Goal: Transaction & Acquisition: Purchase product/service

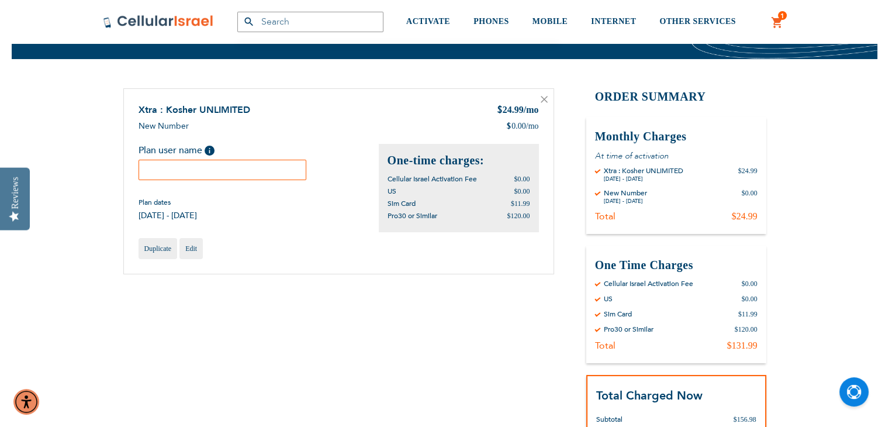
scroll to position [80, 0]
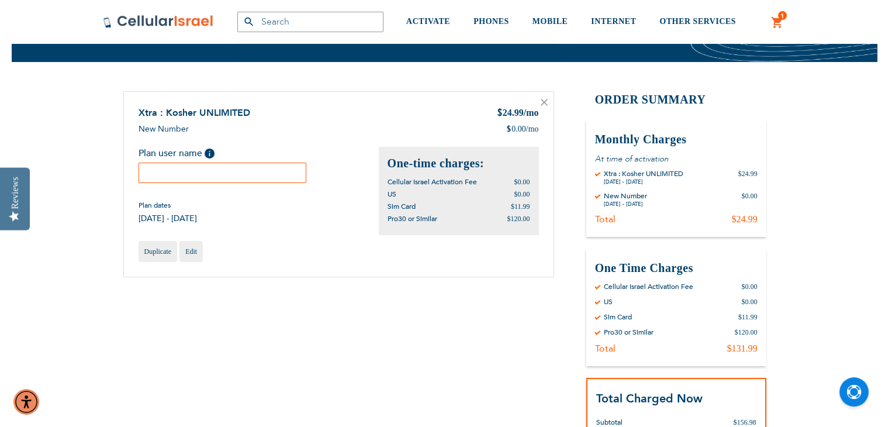
click at [278, 177] on input "text" at bounding box center [223, 173] width 168 height 20
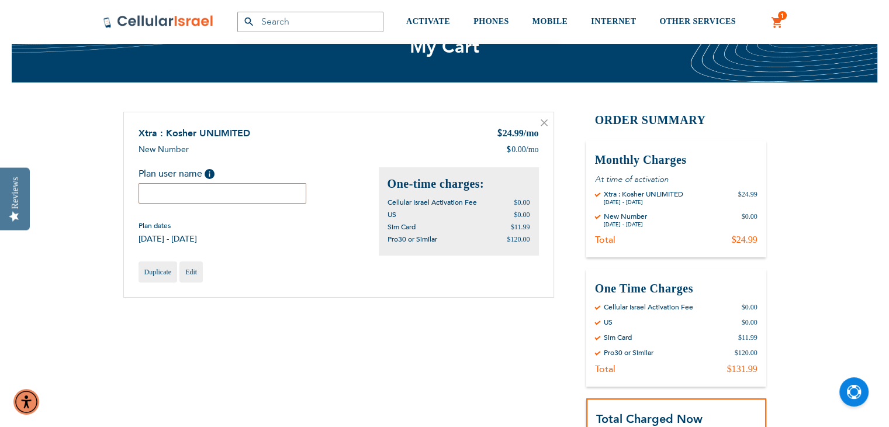
scroll to position [55, 0]
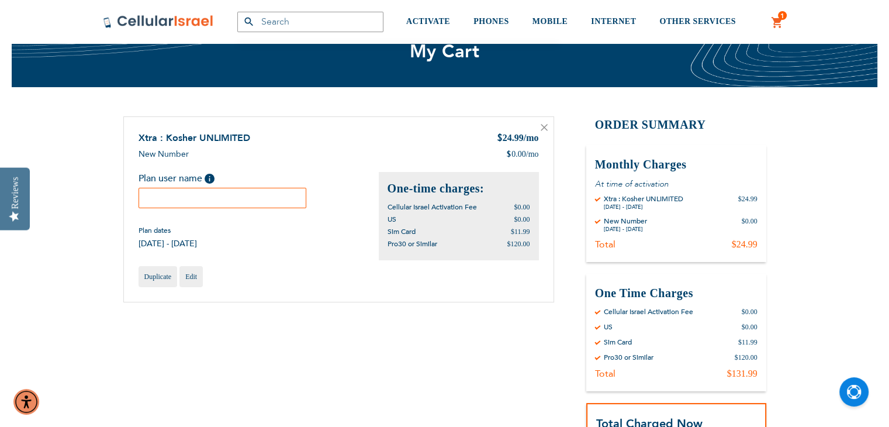
type input "s"
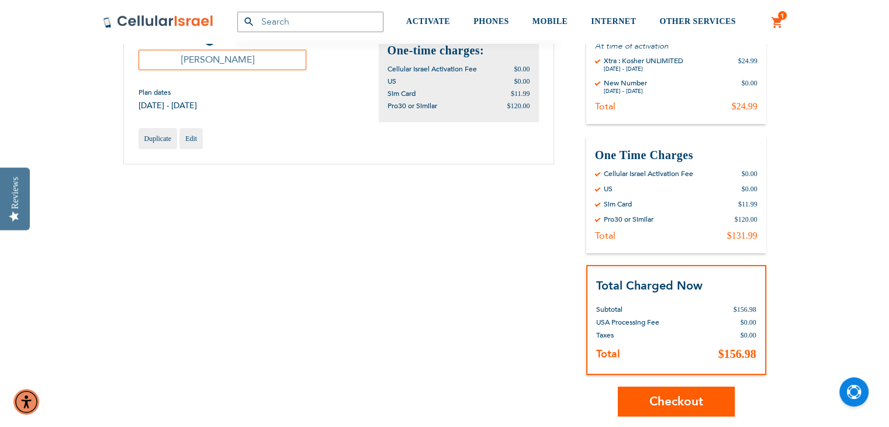
scroll to position [198, 0]
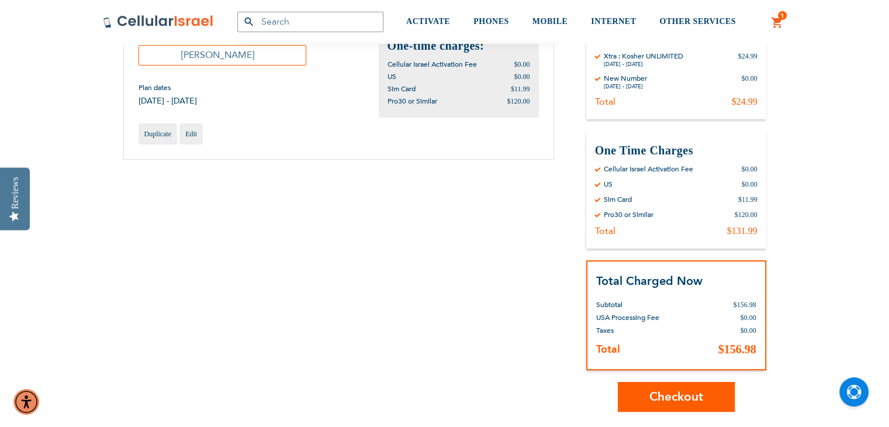
type input "[PERSON_NAME]"
click at [693, 394] on span "Checkout" at bounding box center [676, 396] width 54 height 17
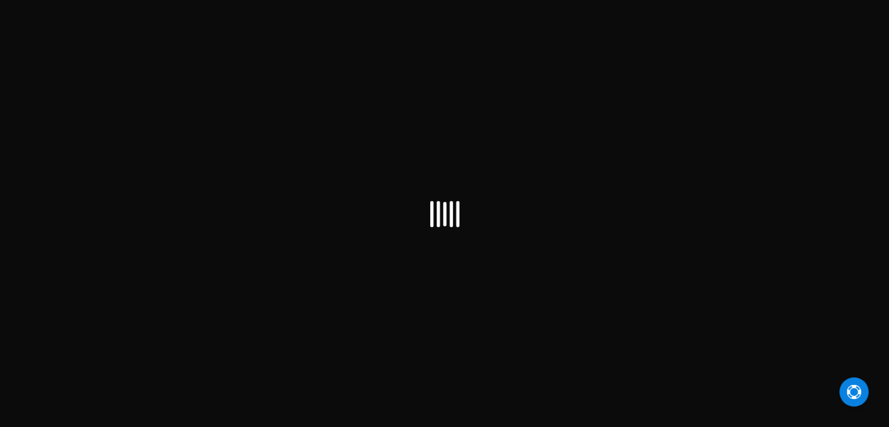
select select "US"
checkbox input "false"
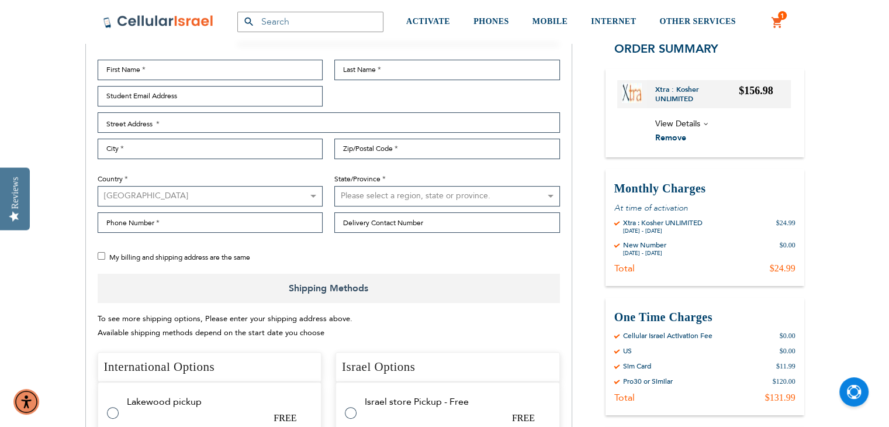
scroll to position [237, 0]
click at [177, 77] on input "First Name" at bounding box center [211, 70] width 226 height 20
type input "Aviva"
type input "Orlian"
type input "avivaorlian@gmail.com"
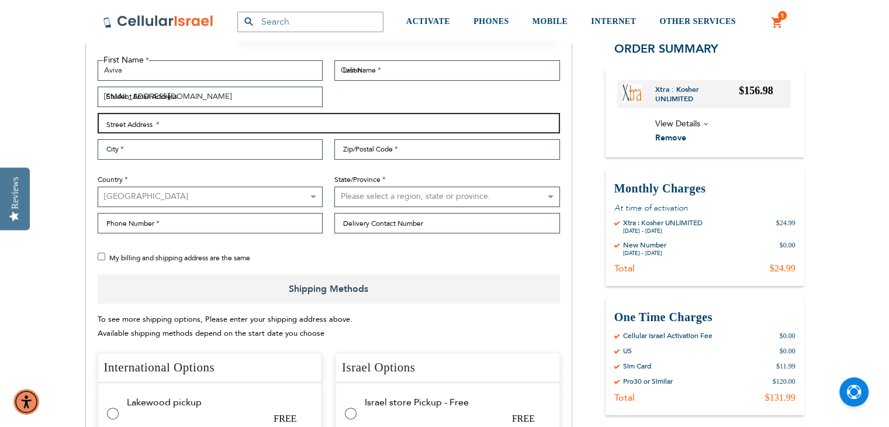
type input "37 Southgate Dr"
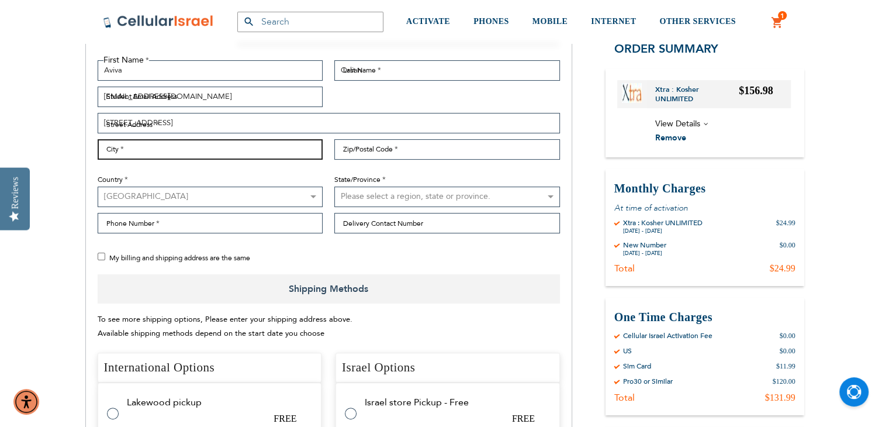
type input "spring Valley"
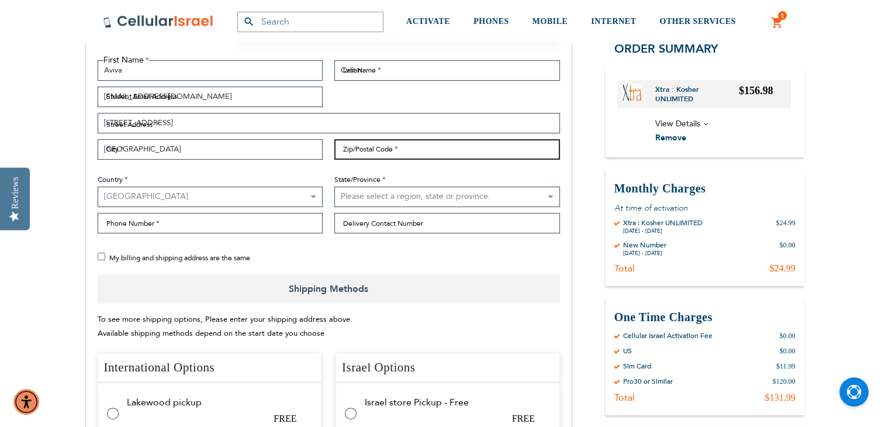
type input "10977"
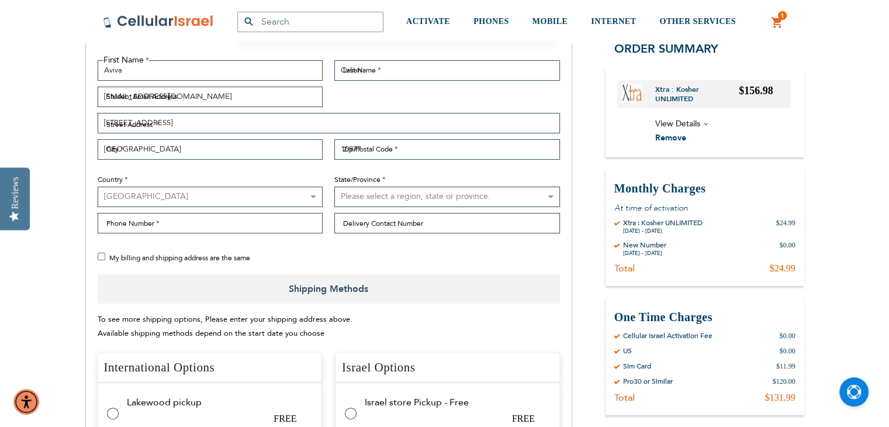
select select "43"
type input "8453004880"
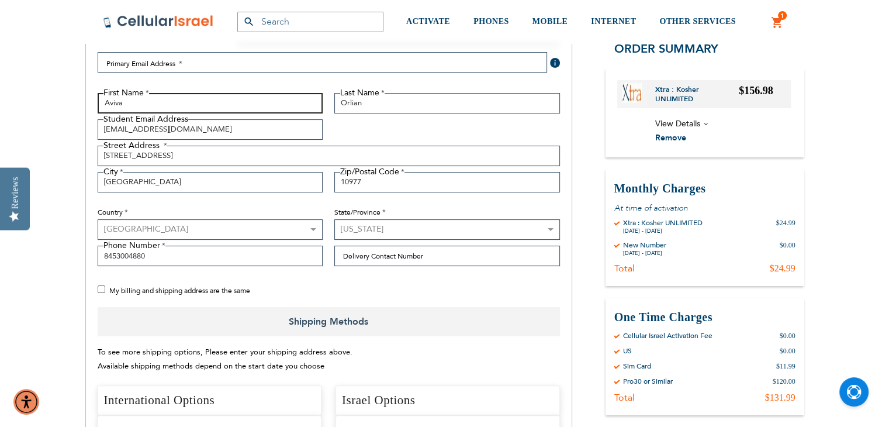
scroll to position [205, 0]
click at [98, 285] on input "My billing and shipping address are the same" at bounding box center [102, 289] width 8 height 8
checkbox input "true"
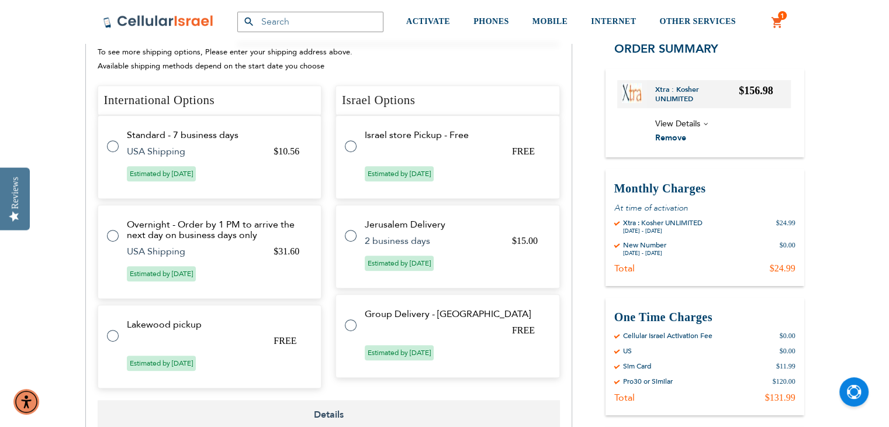
scroll to position [505, 0]
click at [110, 328] on label at bounding box center [118, 328] width 23 height 0
radio input "true"
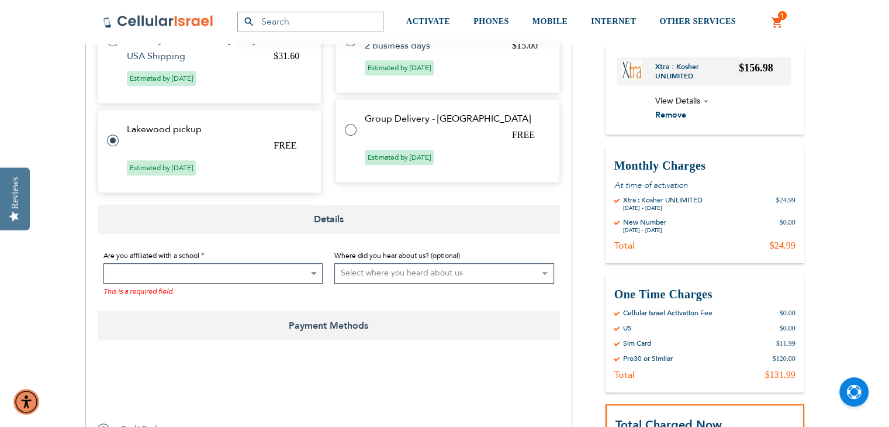
scroll to position [694, 0]
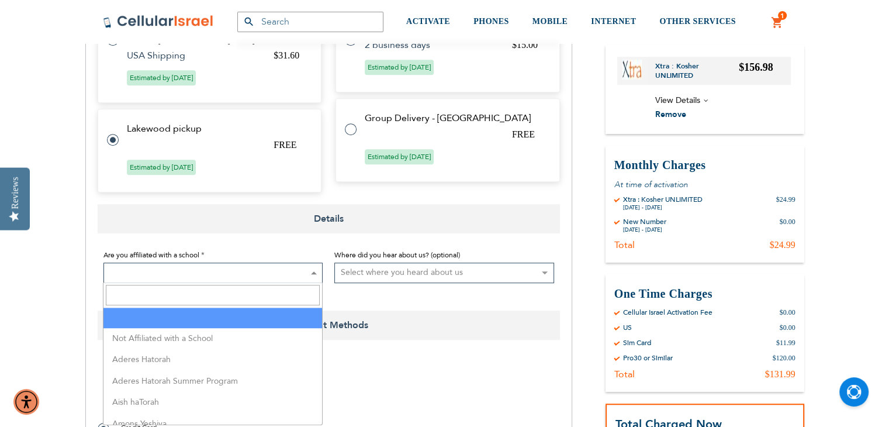
click at [286, 275] on span at bounding box center [213, 272] width 220 height 20
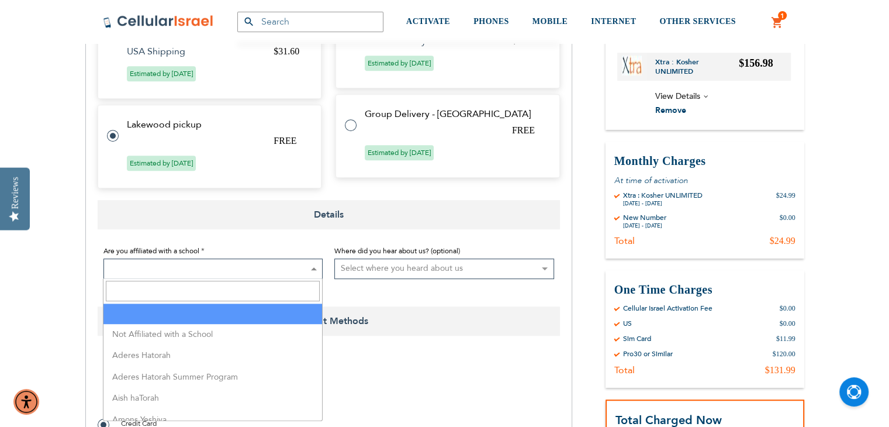
scroll to position [699, 0]
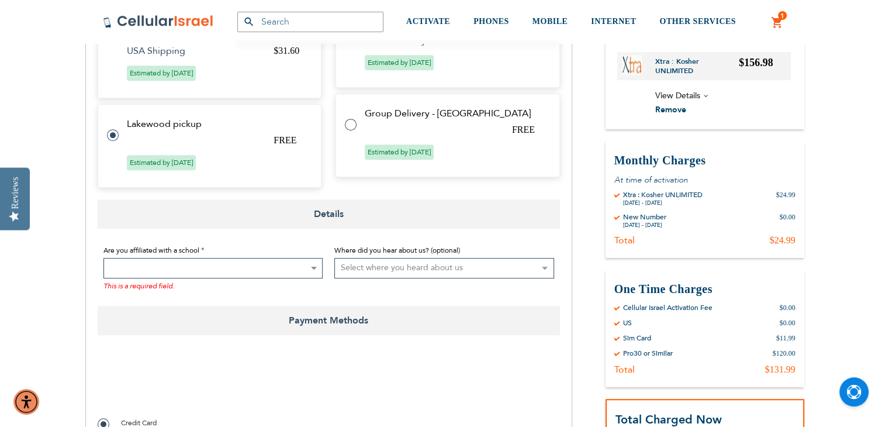
click at [230, 265] on span at bounding box center [213, 268] width 220 height 20
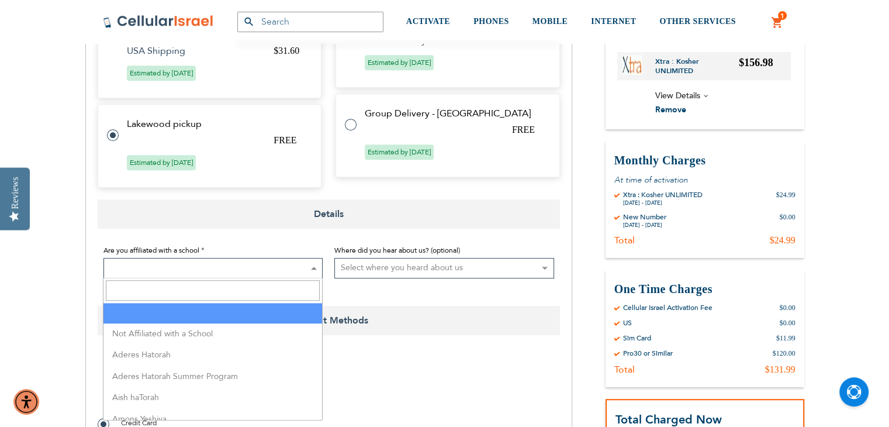
click at [202, 272] on span at bounding box center [213, 268] width 220 height 20
click at [177, 297] on input "Search" at bounding box center [213, 290] width 214 height 20
type input "bnos sa"
select select "36"
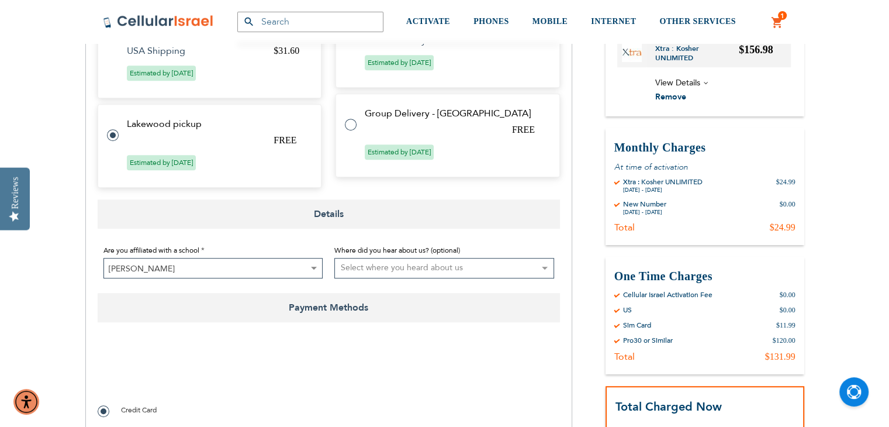
click at [376, 267] on select "Select where you heard about us Existing Customer Friend Other School/Group BP …" at bounding box center [444, 268] width 220 height 20
click at [390, 308] on span "Payment Methods" at bounding box center [329, 307] width 462 height 29
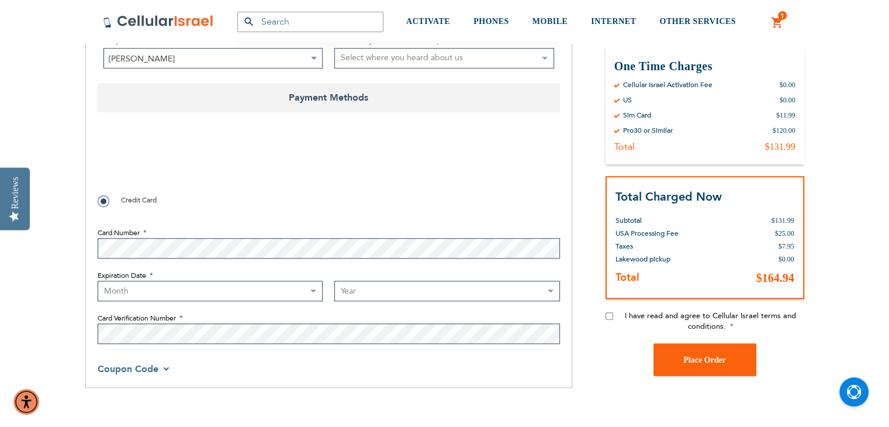
scroll to position [911, 0]
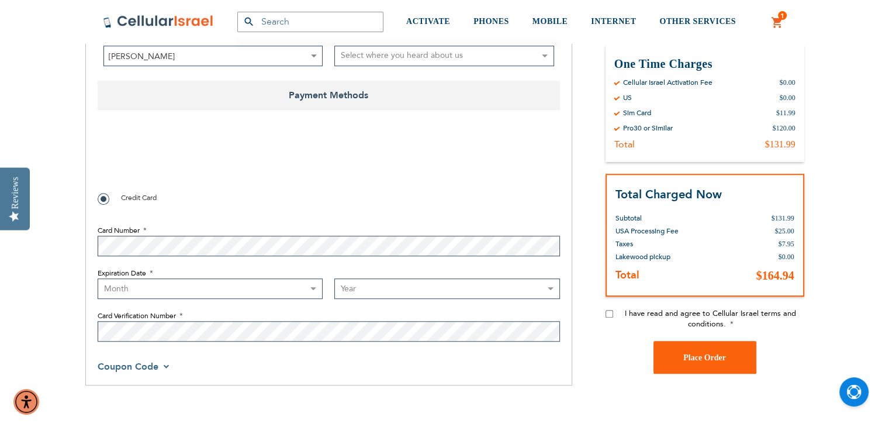
checkbox input "true"
click at [133, 291] on select "Month 01 - January 02 - February 03 - March 04 - April 05 - May 06 - June 07 - …" at bounding box center [211, 288] width 226 height 20
select select "7"
click at [98, 278] on select "Month 01 - January 02 - February 03 - March 04 - April 05 - May 06 - June 07 - …" at bounding box center [211, 288] width 226 height 20
click at [365, 288] on select "Year 2025 2026 2027 2028 2029 2030 2031 2032 2033 2034 2035 2036 2037 2038 2039…" at bounding box center [447, 288] width 226 height 20
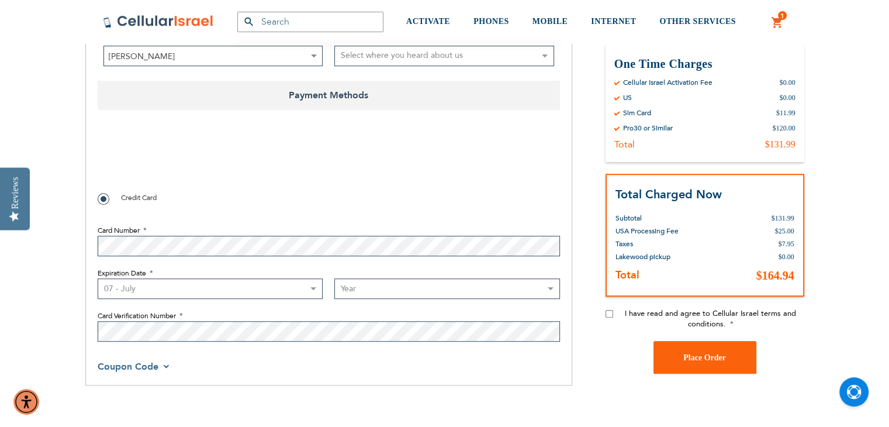
select select "2030"
click at [334, 278] on select "Year 2025 2026 2027 2028 2029 2030 2031 2032 2033 2034 2035 2036 2037 2038 2039…" at bounding box center [447, 288] width 226 height 20
click at [278, 349] on div "Payment Information 0cAFcWeA789iqC0XKbvp3Fy7elV-gLjAocxLs55OXocZGD9o5le7h7q_Iak…" at bounding box center [329, 251] width 462 height 264
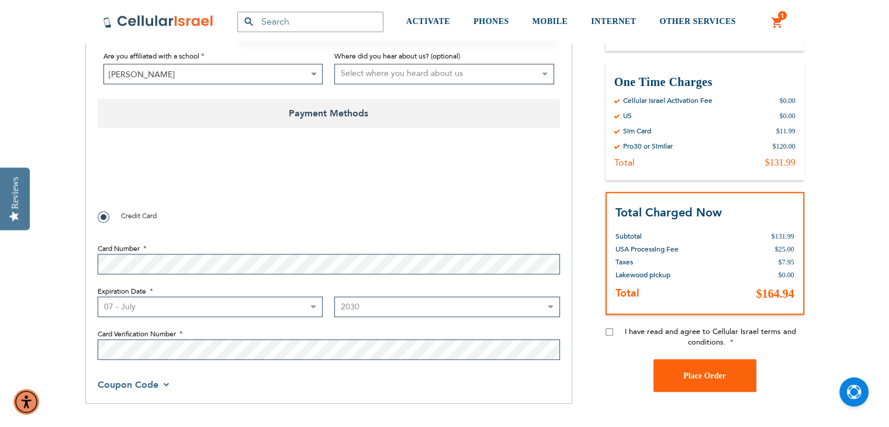
scroll to position [939, 0]
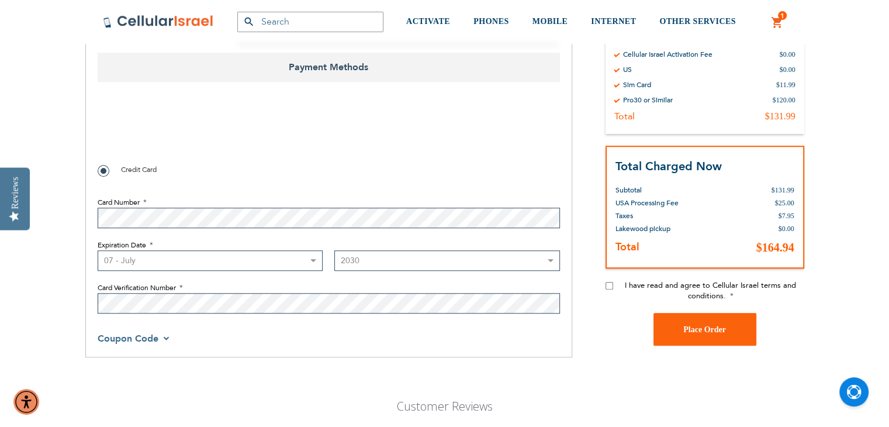
click at [606, 282] on input "I have read and agree to Cellular Israel terms and conditions." at bounding box center [610, 286] width 8 height 8
checkbox input "true"
click at [685, 322] on button "Place Order" at bounding box center [705, 329] width 103 height 33
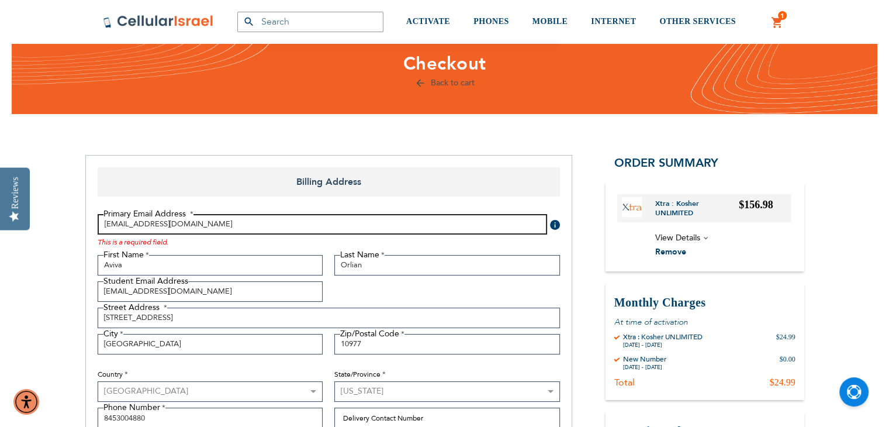
click at [409, 227] on input "avivaorlian@gmail.com" at bounding box center [323, 224] width 450 height 20
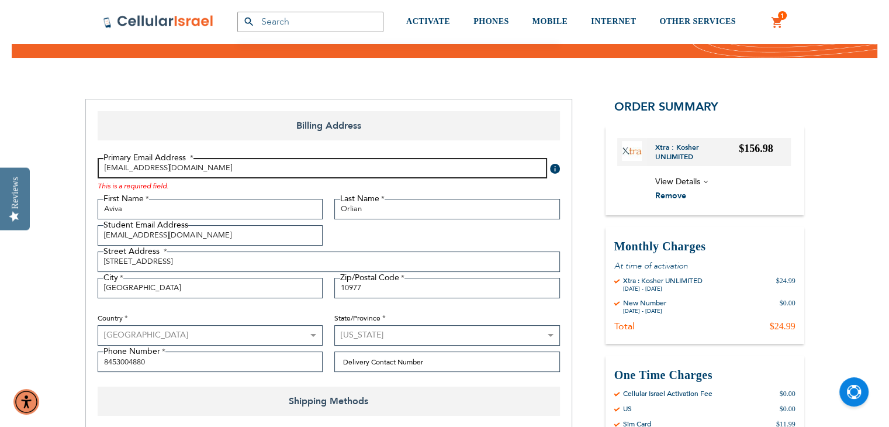
scroll to position [101, 0]
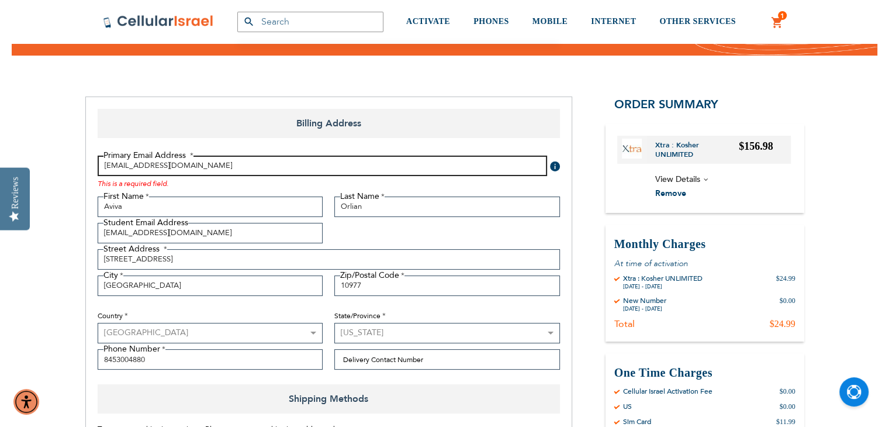
type input "avivaorlian@gmail.com"
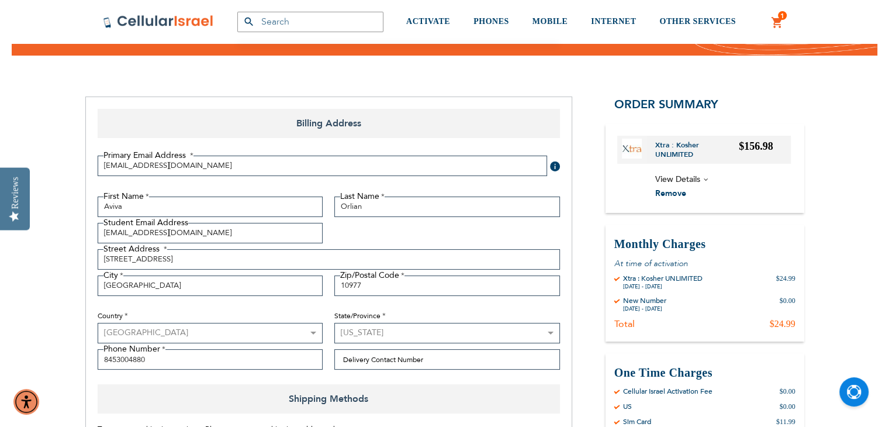
click at [695, 175] on span "View Details" at bounding box center [677, 179] width 45 height 11
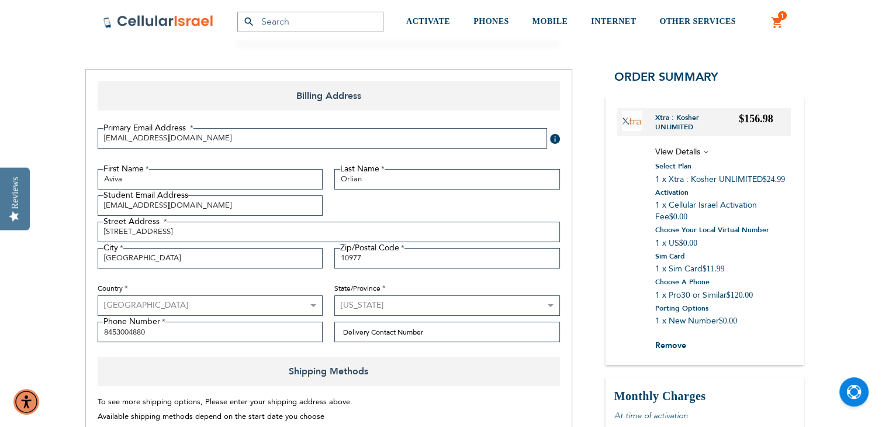
checkbox input "false"
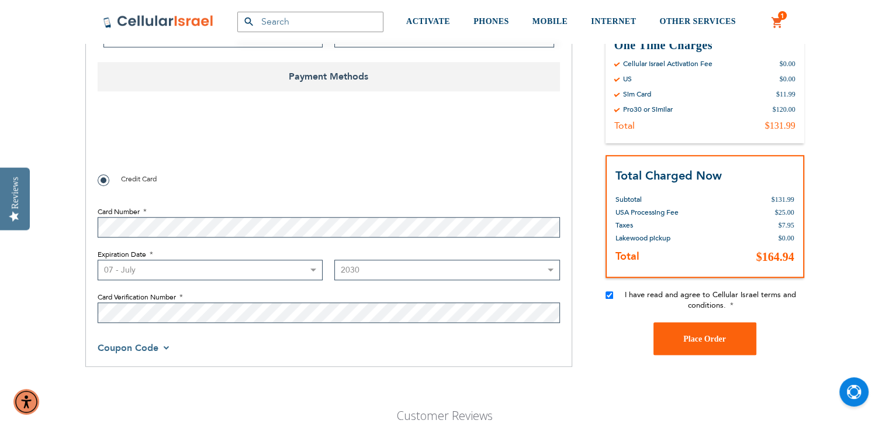
scroll to position [904, 0]
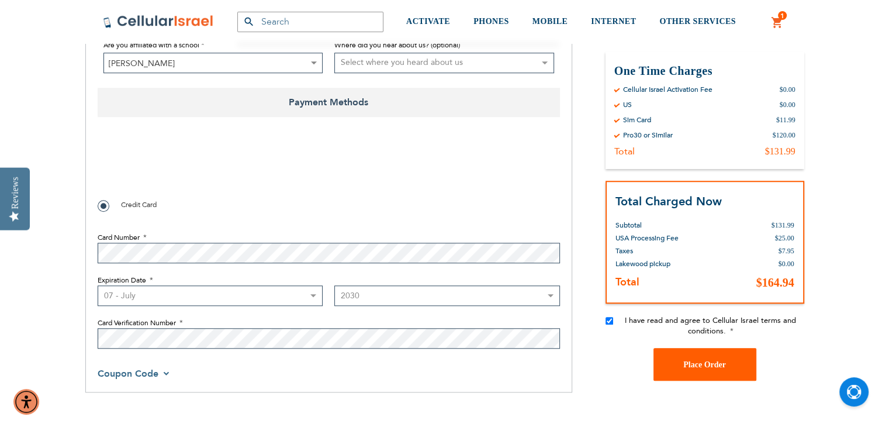
click at [690, 358] on button "Place Order" at bounding box center [705, 364] width 103 height 33
